Goal: Task Accomplishment & Management: Manage account settings

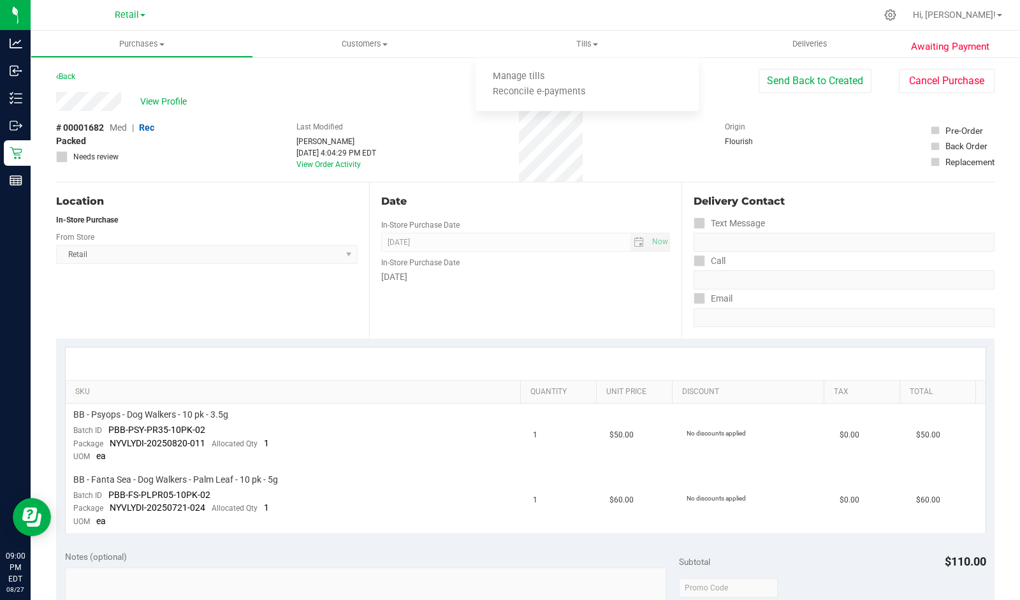
click at [598, 41] on span "Tills" at bounding box center [587, 43] width 222 height 11
click at [590, 48] on span "Tills" at bounding box center [587, 43] width 222 height 11
click at [582, 43] on span "Tills" at bounding box center [587, 43] width 222 height 11
click at [586, 48] on span "Tills" at bounding box center [587, 43] width 222 height 11
click at [520, 78] on span "Manage tills" at bounding box center [519, 76] width 86 height 11
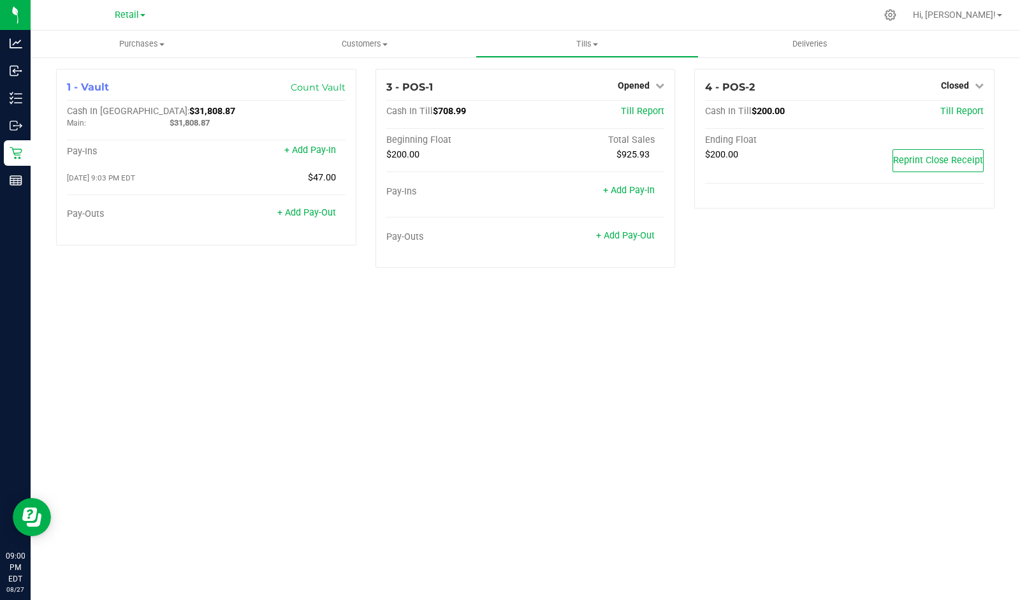
click at [650, 90] on span "Opened" at bounding box center [634, 85] width 32 height 10
click at [651, 112] on link "Close Till" at bounding box center [635, 112] width 34 height 10
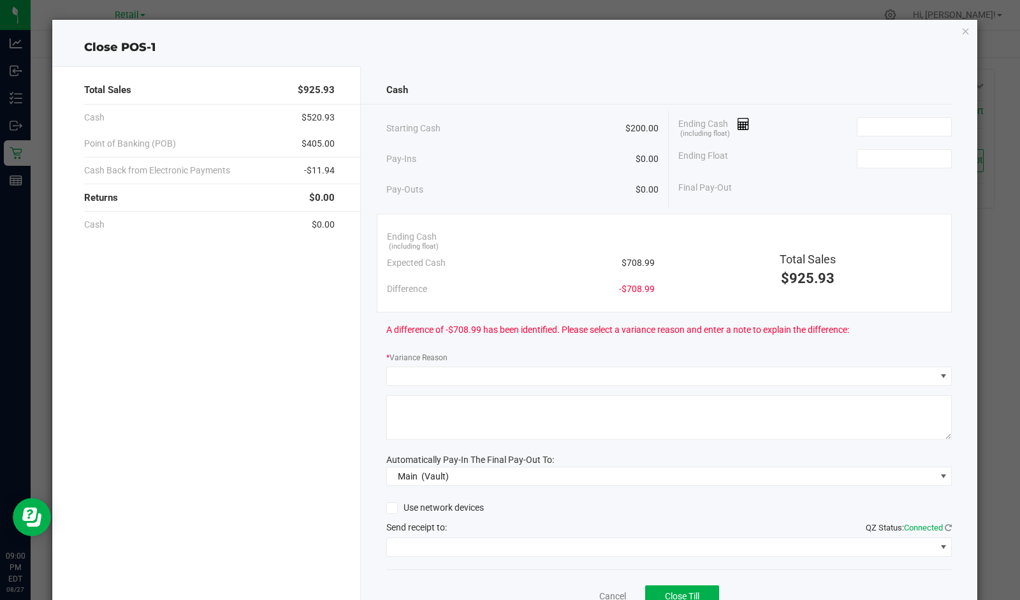
click at [872, 157] on input at bounding box center [904, 159] width 94 height 18
click at [894, 122] on input at bounding box center [904, 127] width 94 height 18
type input "$200.00"
click at [743, 122] on icon at bounding box center [744, 124] width 12 height 9
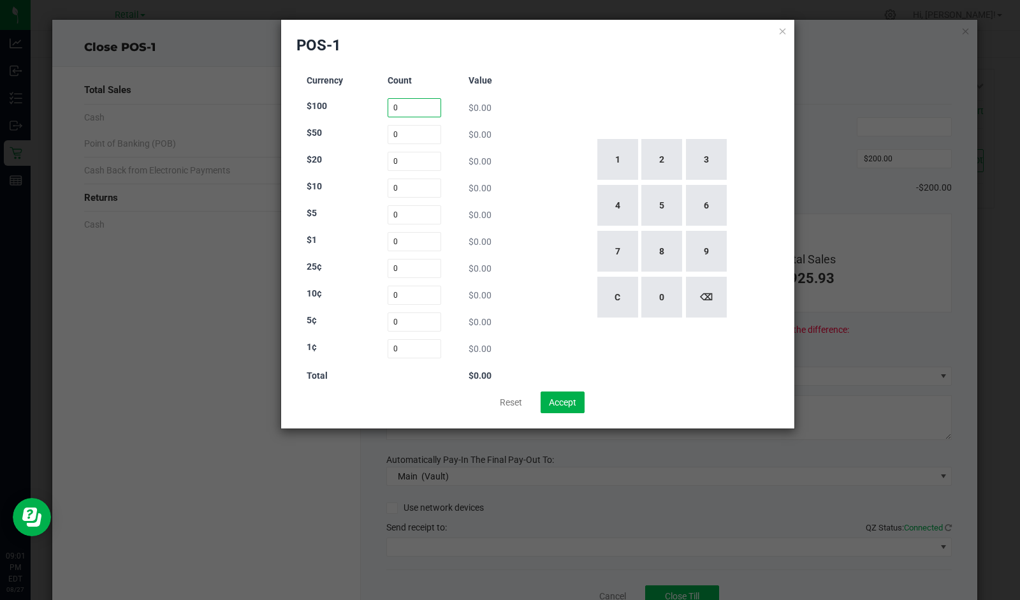
click at [410, 107] on input "0" at bounding box center [415, 107] width 54 height 19
click at [625, 212] on button "4" at bounding box center [617, 205] width 41 height 41
type input "4"
click at [409, 135] on input "0" at bounding box center [415, 134] width 54 height 19
click at [615, 159] on button "1" at bounding box center [617, 159] width 41 height 41
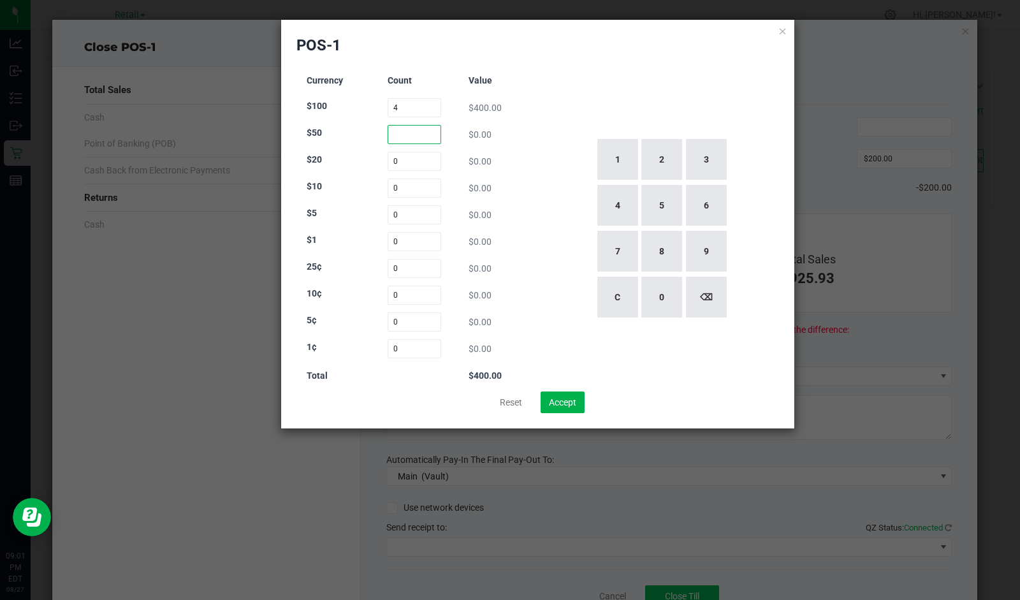
type input "1"
click at [419, 163] on input "0" at bounding box center [415, 161] width 54 height 19
click at [711, 268] on button "9" at bounding box center [706, 251] width 41 height 41
type input "9"
click at [412, 190] on input "0" at bounding box center [415, 187] width 54 height 19
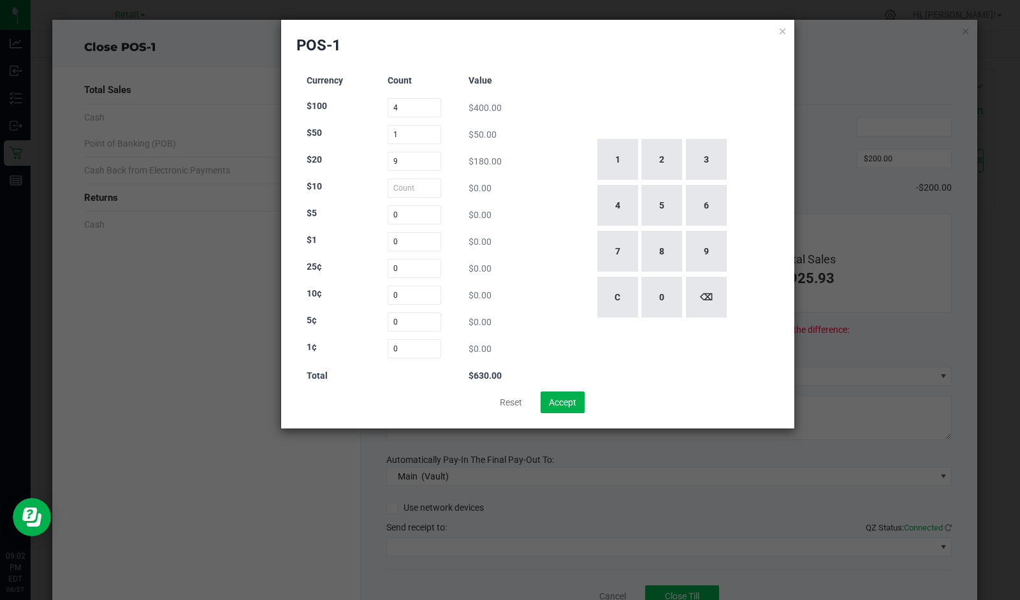
click at [674, 211] on button "5" at bounding box center [661, 205] width 41 height 41
type input "5"
click at [424, 215] on input "0" at bounding box center [415, 214] width 54 height 19
click at [710, 164] on button "3" at bounding box center [706, 159] width 41 height 41
type input "3"
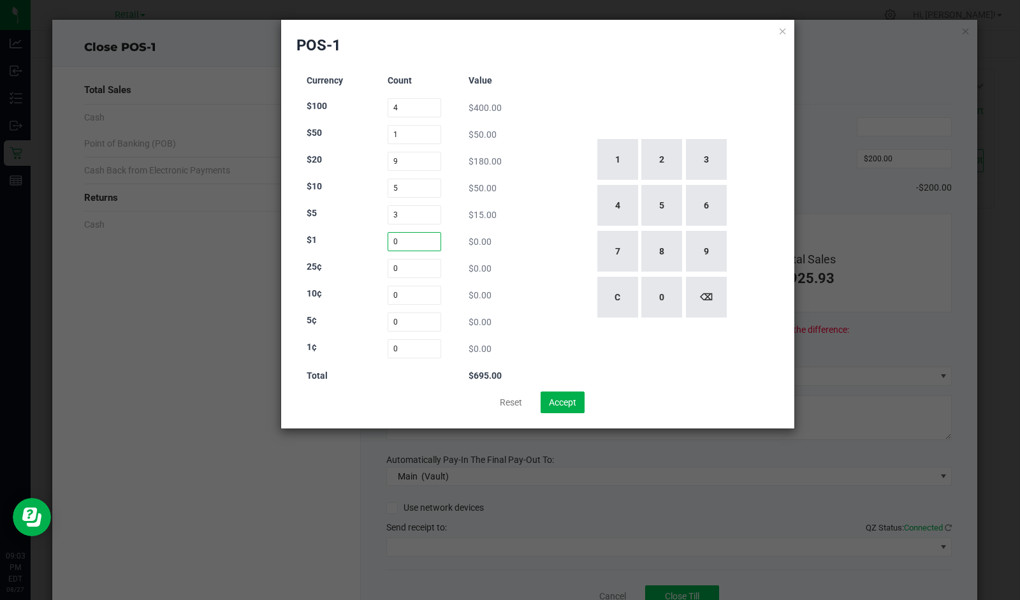
click at [412, 241] on input "0" at bounding box center [415, 241] width 54 height 19
click at [628, 159] on button "1" at bounding box center [617, 159] width 41 height 41
click at [660, 259] on button "8" at bounding box center [661, 251] width 41 height 41
type input "18"
click at [744, 74] on div "1 2 3 4 5 6 7 8 9 C 0 ⌫" at bounding box center [661, 229] width 236 height 326
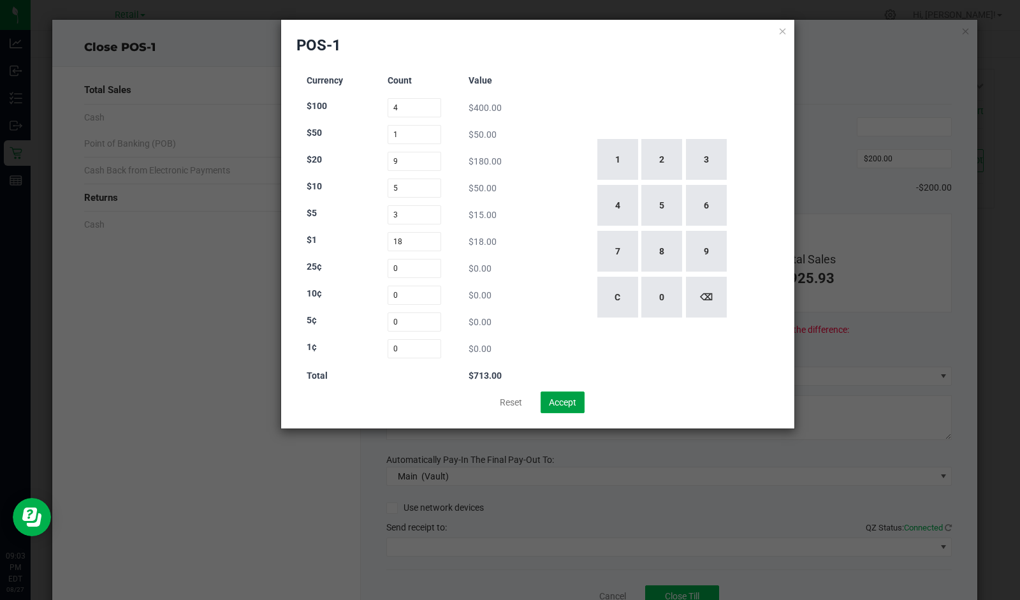
click at [564, 402] on button "Accept" at bounding box center [563, 402] width 44 height 22
type input "$713.00"
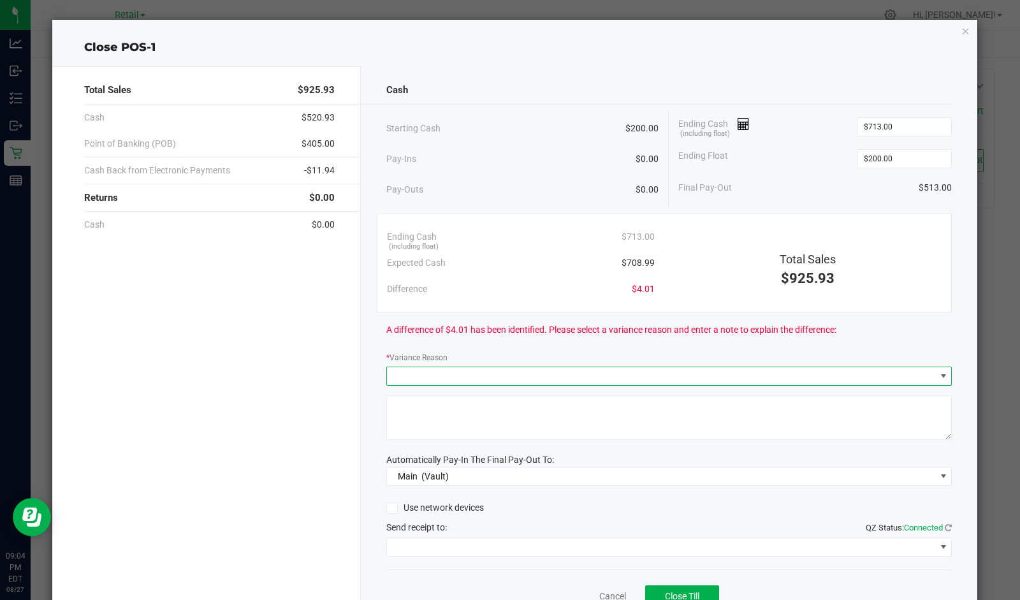
click at [514, 372] on span at bounding box center [661, 376] width 549 height 18
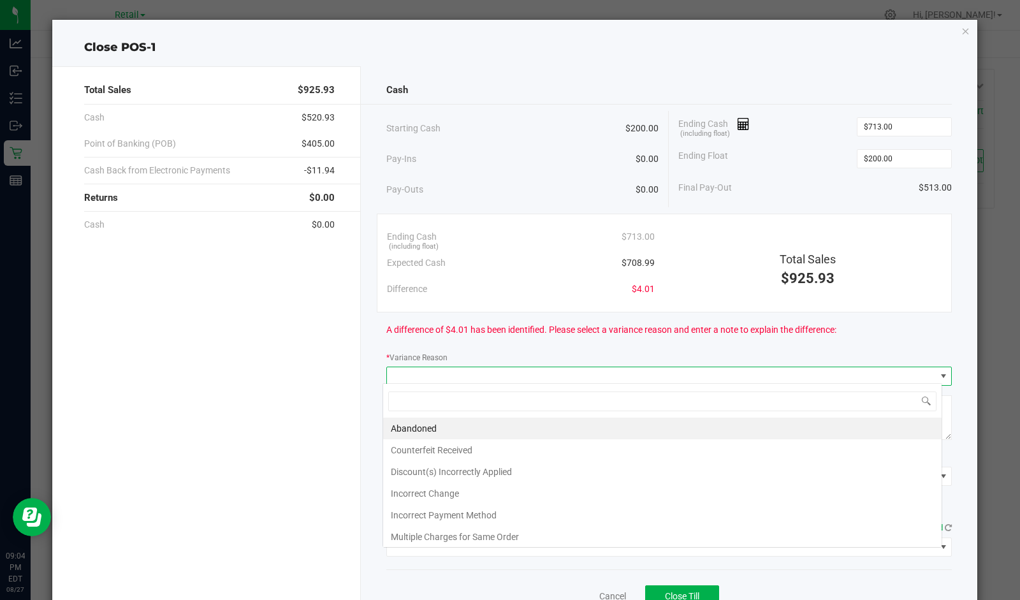
scroll to position [18, 560]
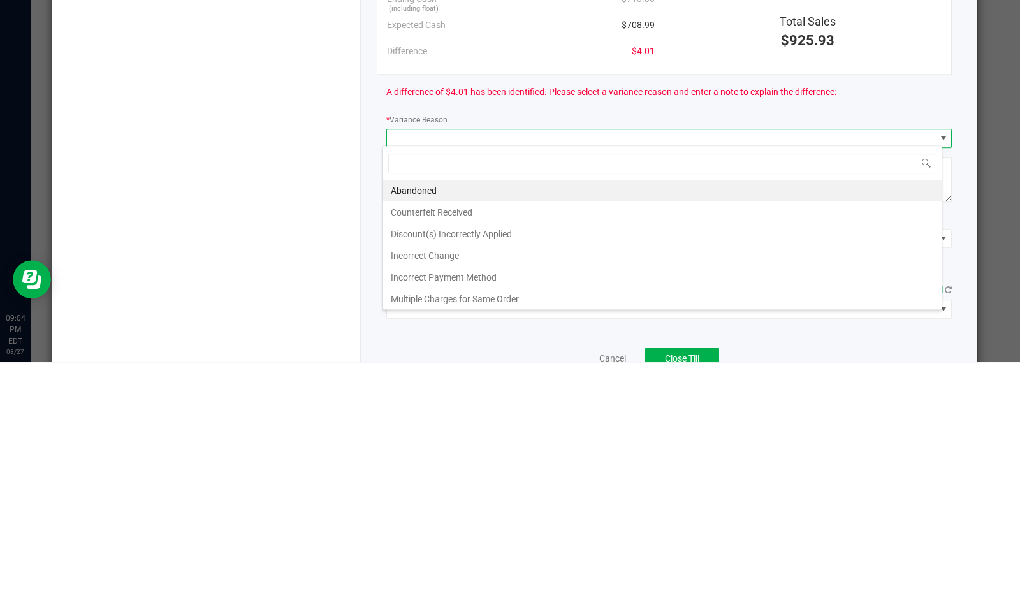
click at [444, 494] on li "Incorrect Change" at bounding box center [662, 494] width 558 height 22
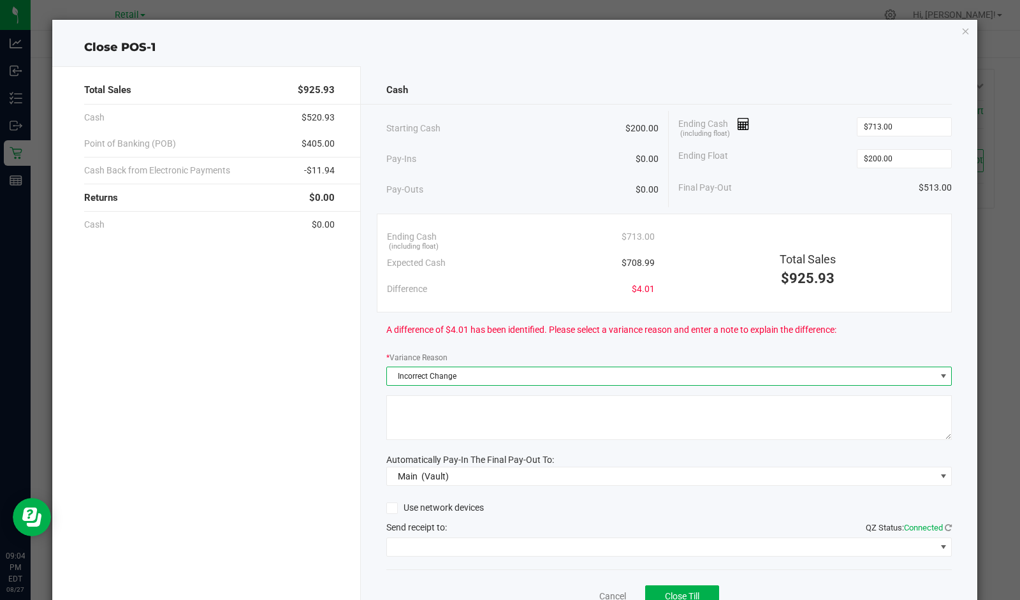
click at [502, 404] on textarea at bounding box center [669, 417] width 566 height 45
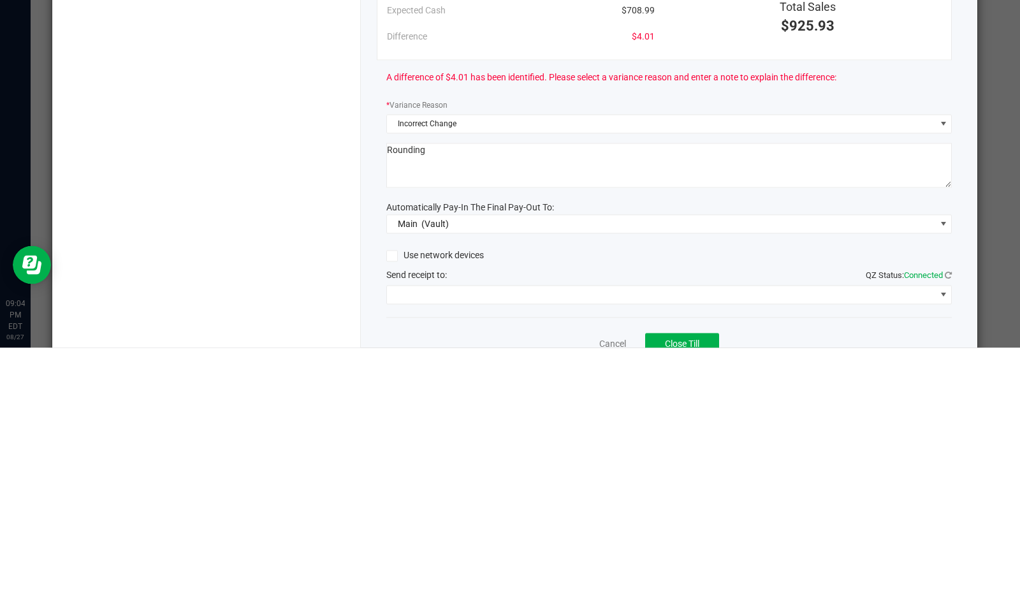
type textarea "Rounding"
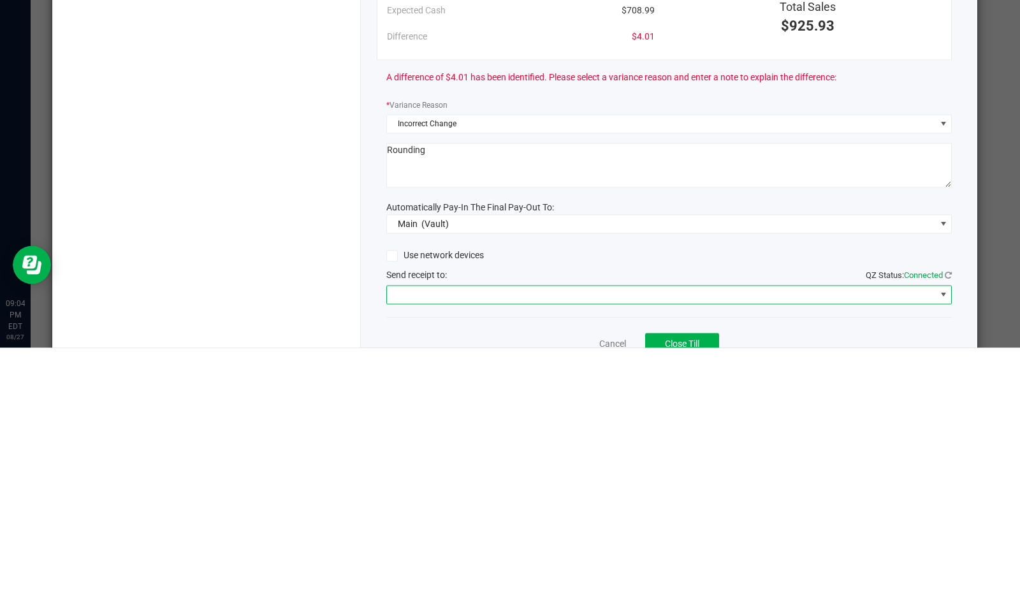
click at [502, 548] on span at bounding box center [661, 547] width 549 height 18
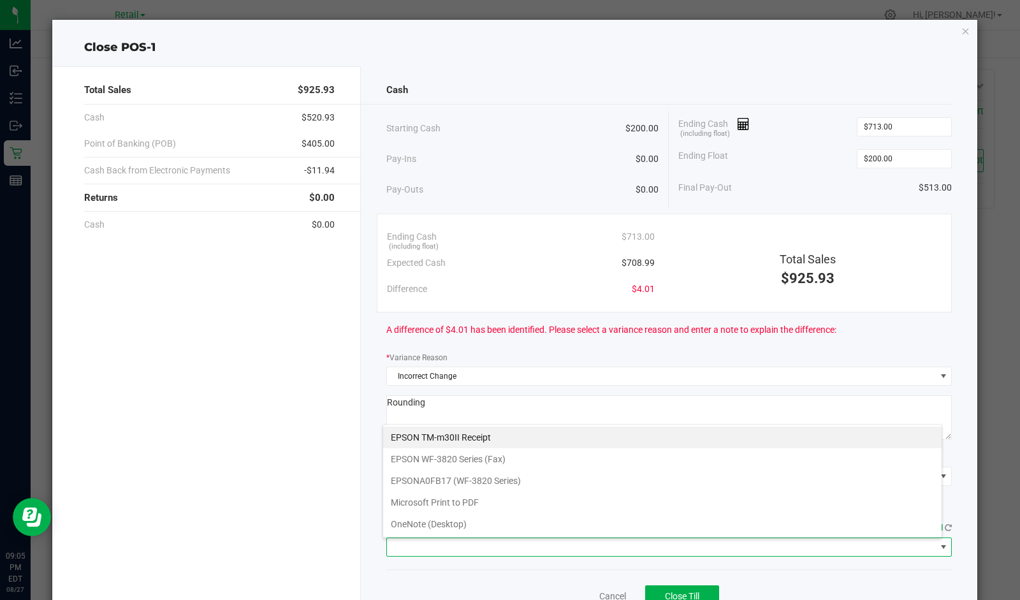
click at [539, 431] on Receipt "EPSON TM-m30II Receipt" at bounding box center [662, 437] width 558 height 22
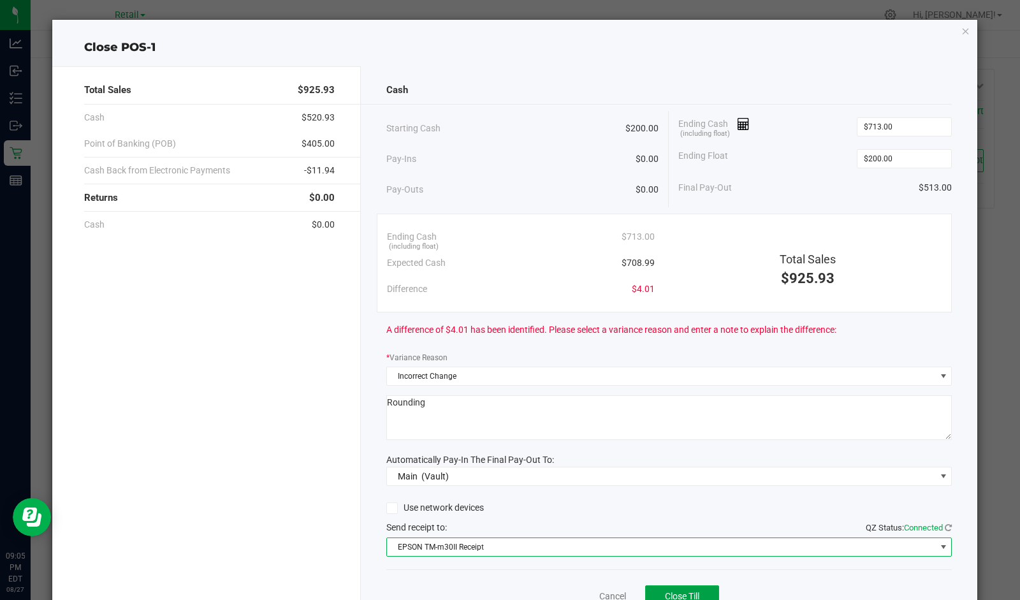
click at [687, 594] on span "Close Till" at bounding box center [682, 596] width 34 height 10
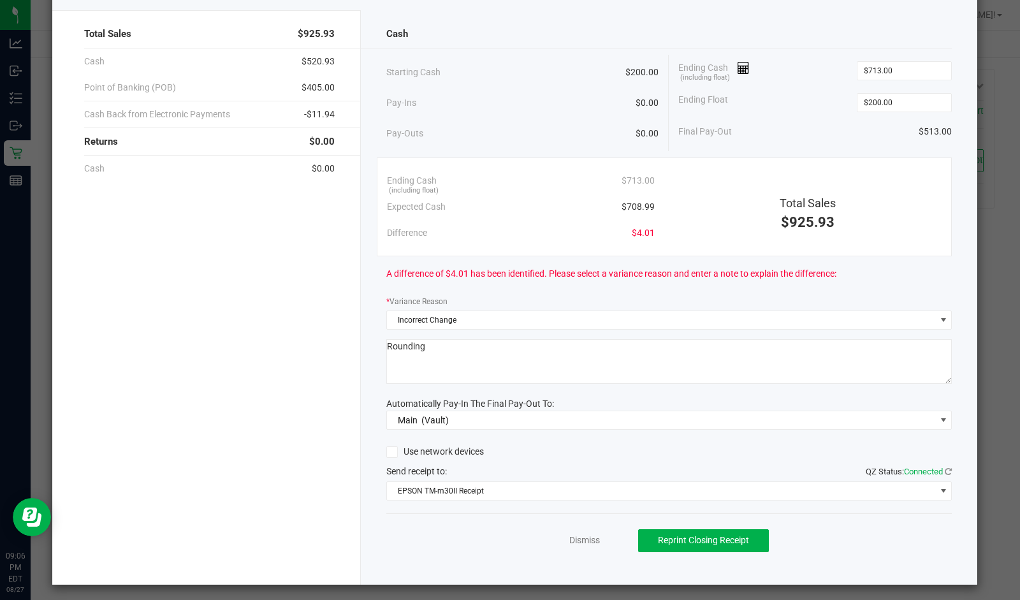
scroll to position [55, 0]
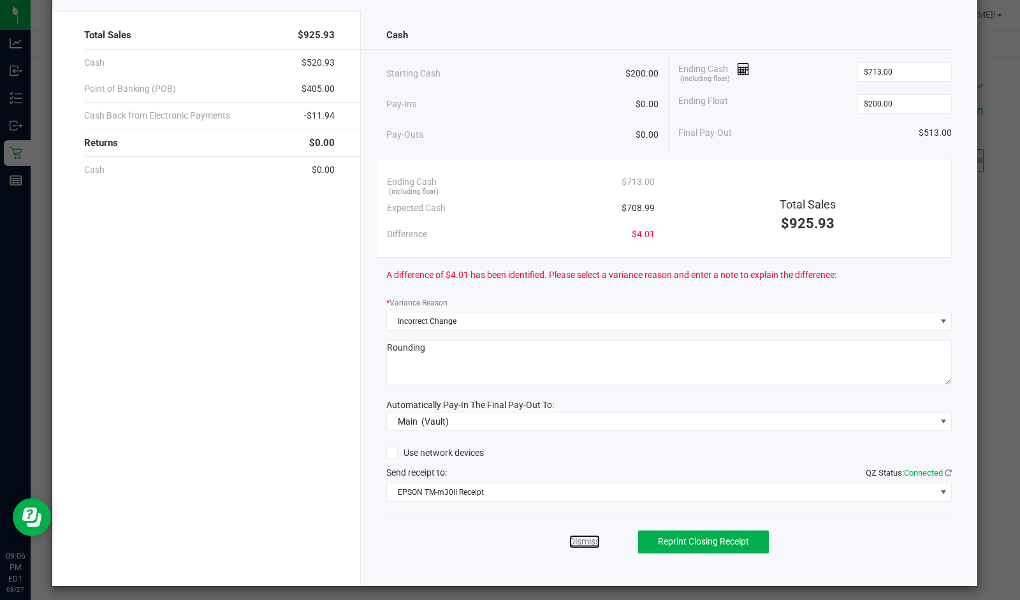
click at [584, 541] on link "Dismiss" at bounding box center [584, 541] width 31 height 13
